Goal: Information Seeking & Learning: Check status

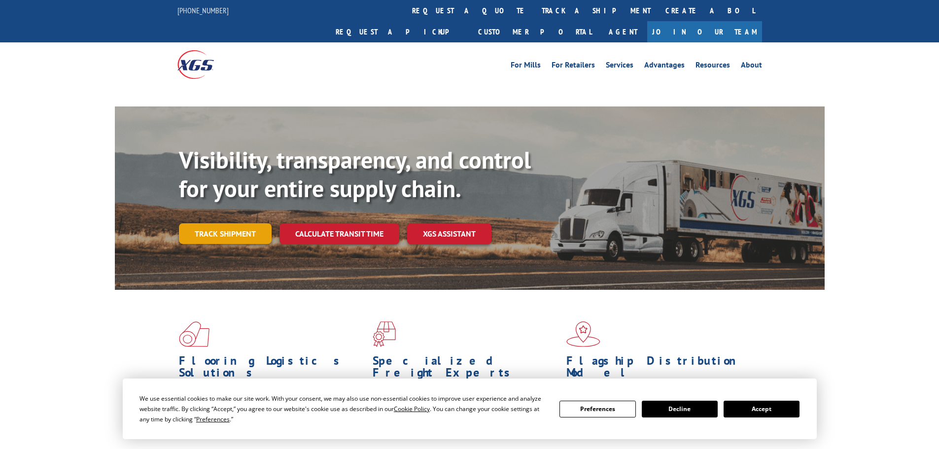
click at [232, 223] on link "Track shipment" at bounding box center [225, 233] width 93 height 21
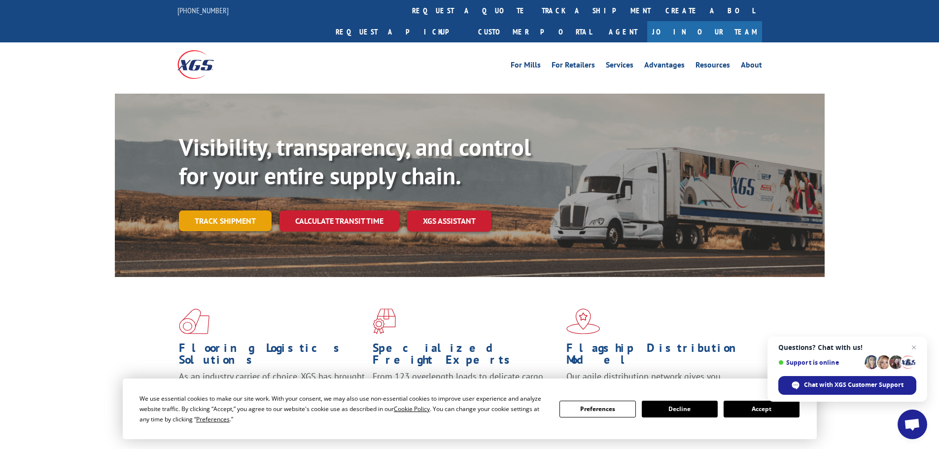
click at [225, 211] on link "Track shipment" at bounding box center [225, 221] width 93 height 21
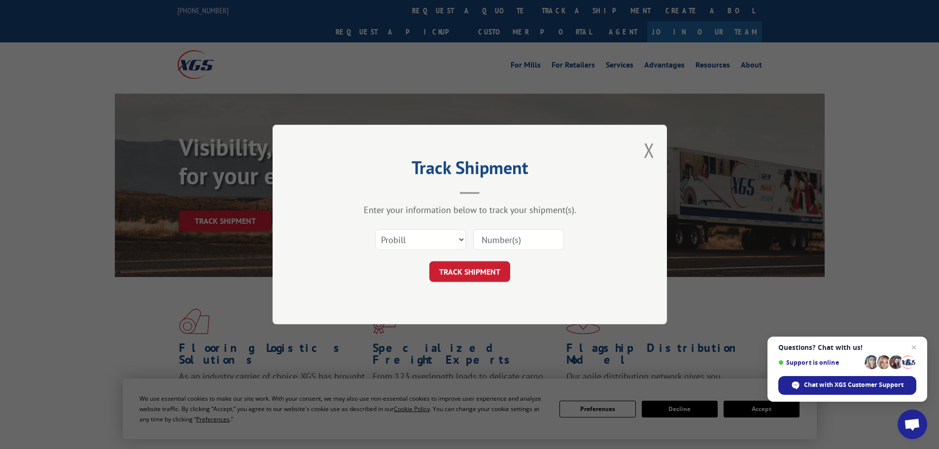
click at [513, 242] on input at bounding box center [518, 239] width 91 height 21
type input "17469261"
click at [479, 275] on button "TRACK SHIPMENT" at bounding box center [470, 271] width 81 height 21
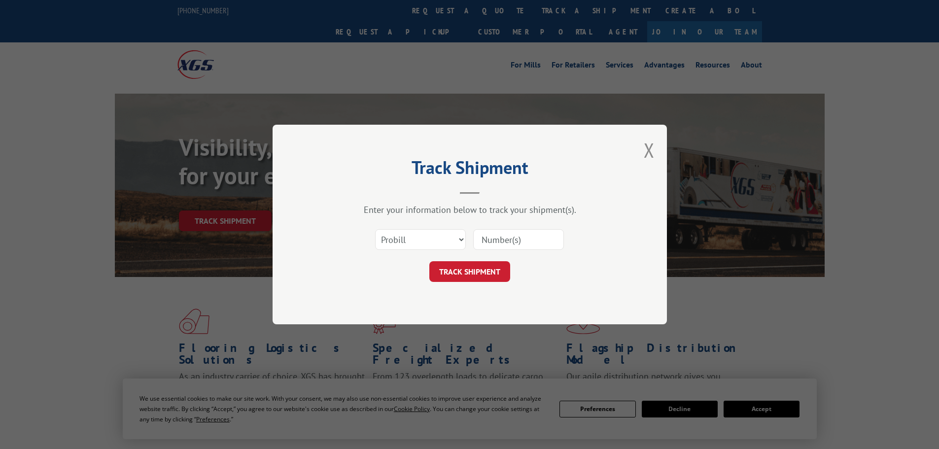
click at [495, 238] on input at bounding box center [518, 239] width 91 height 21
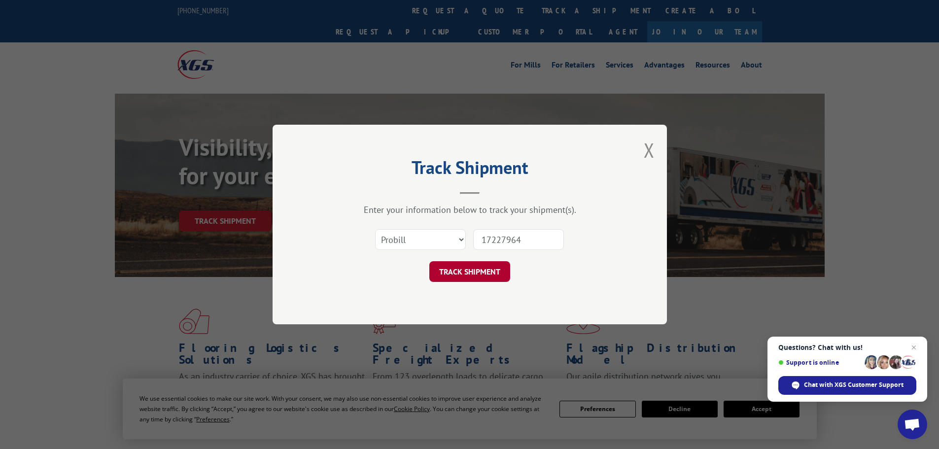
type input "17227964"
click at [485, 265] on button "TRACK SHIPMENT" at bounding box center [470, 271] width 81 height 21
